Goal: Task Accomplishment & Management: Use online tool/utility

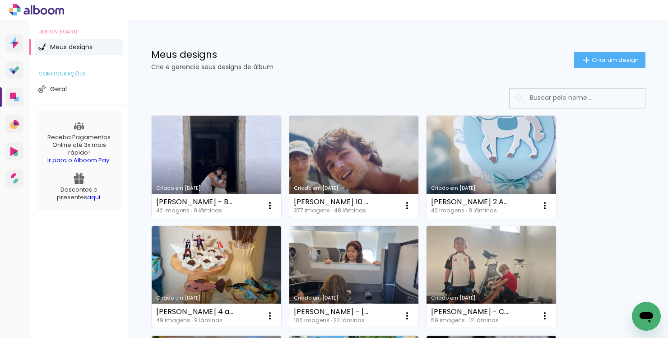
click at [359, 162] on link "Criado em [DATE]" at bounding box center [354, 167] width 130 height 102
